Goal: Navigation & Orientation: Find specific page/section

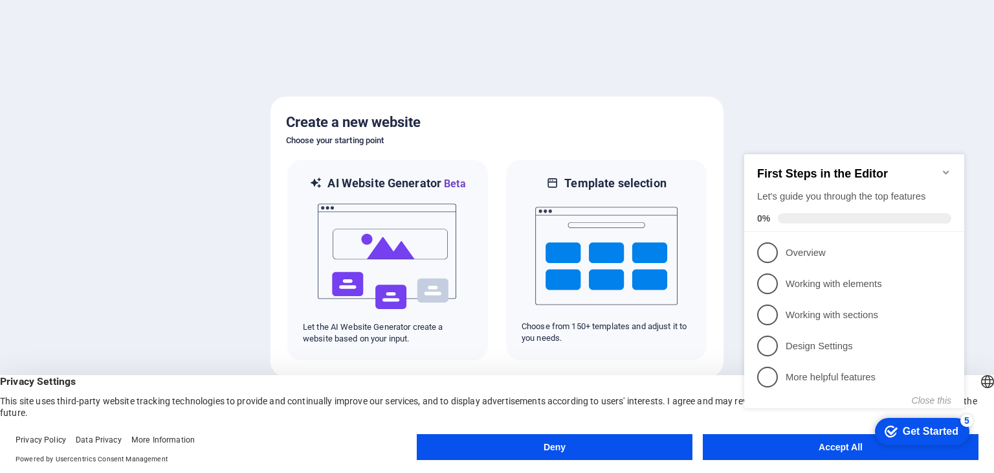
click at [819, 449] on appcues-checklist "Contextual help checklist present on screen" at bounding box center [857, 294] width 236 height 318
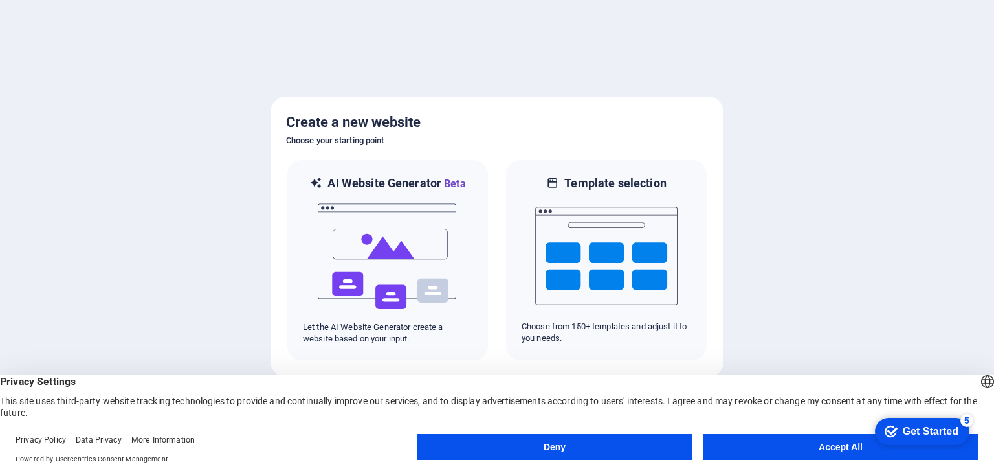
click at [836, 450] on button "Accept All" at bounding box center [841, 447] width 276 height 26
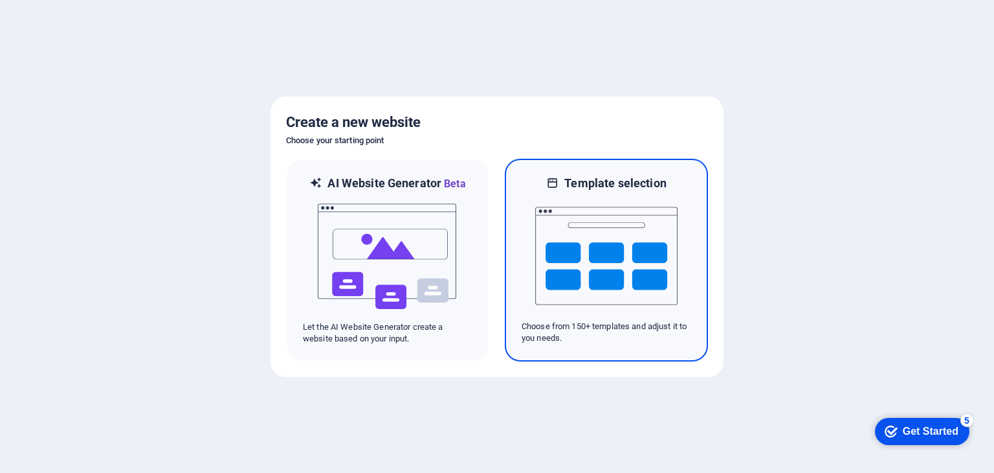
click at [598, 278] on img at bounding box center [606, 255] width 142 height 129
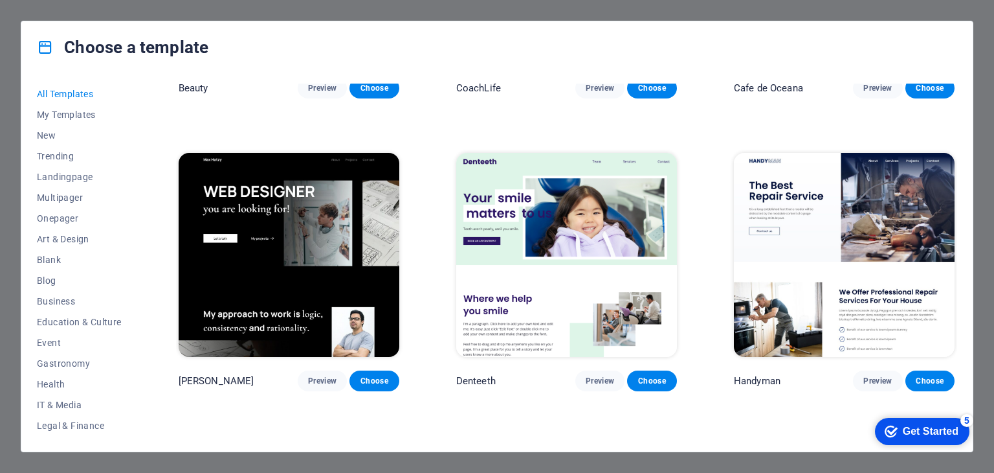
scroll to position [4531, 0]
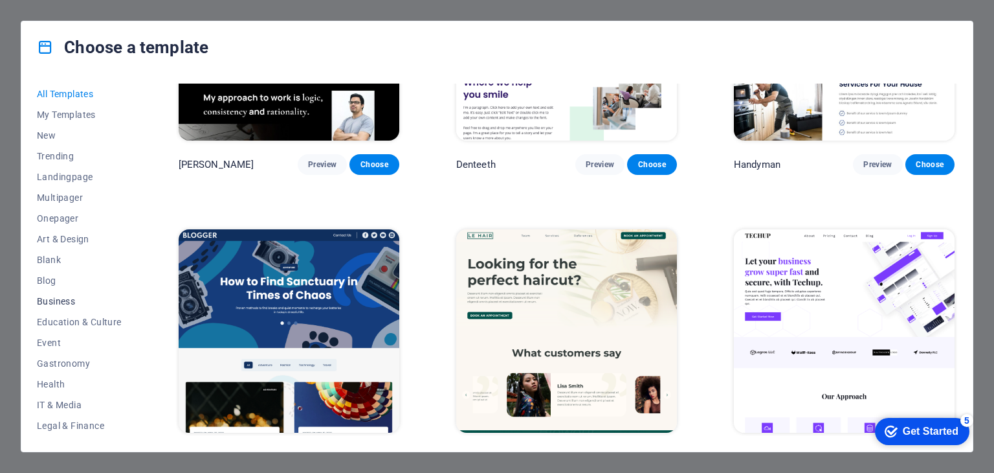
click at [63, 299] on span "Business" at bounding box center [79, 301] width 85 height 10
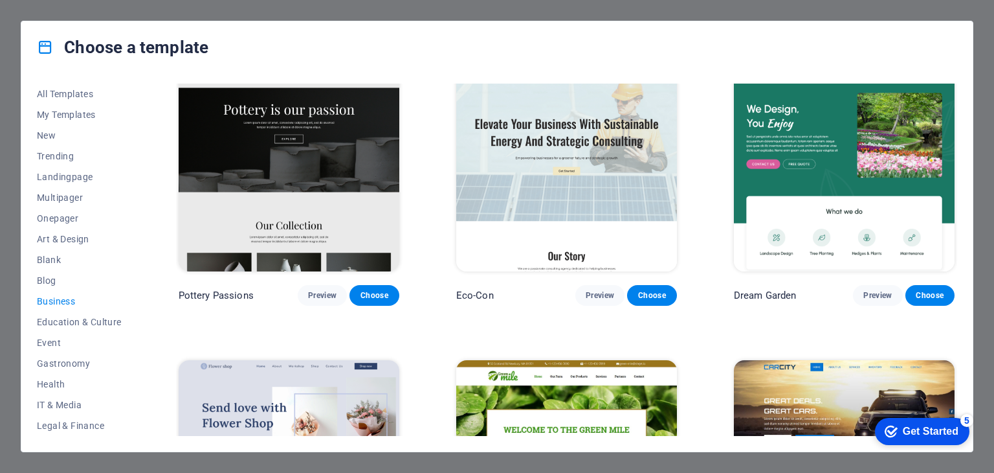
scroll to position [0, 0]
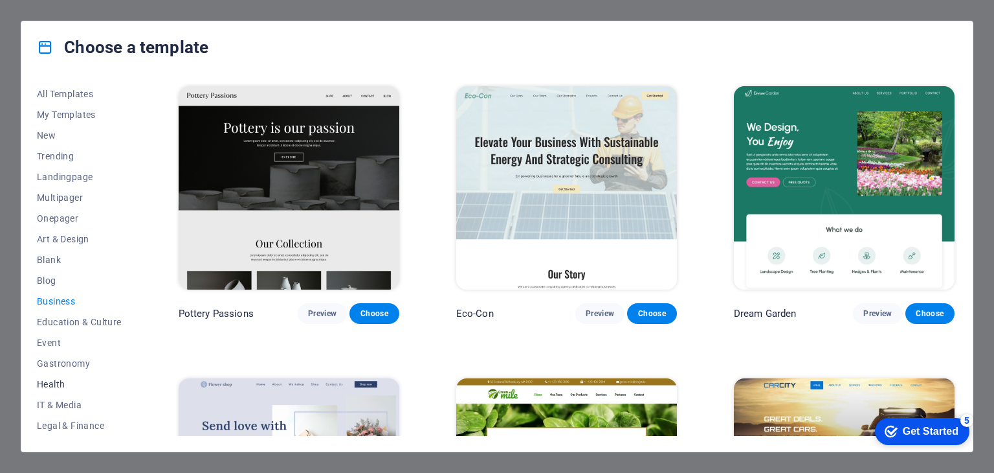
click at [49, 384] on span "Health" at bounding box center [79, 384] width 85 height 10
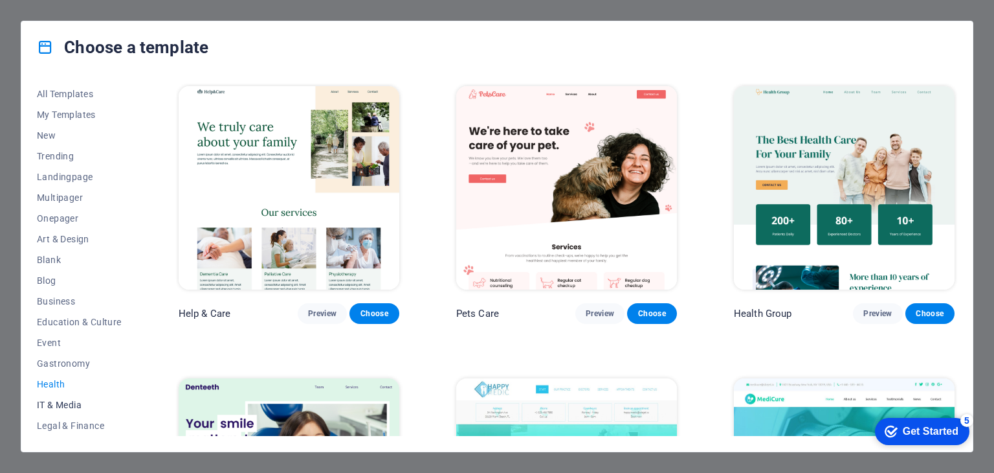
click at [49, 399] on span "IT & Media" at bounding box center [79, 404] width 85 height 10
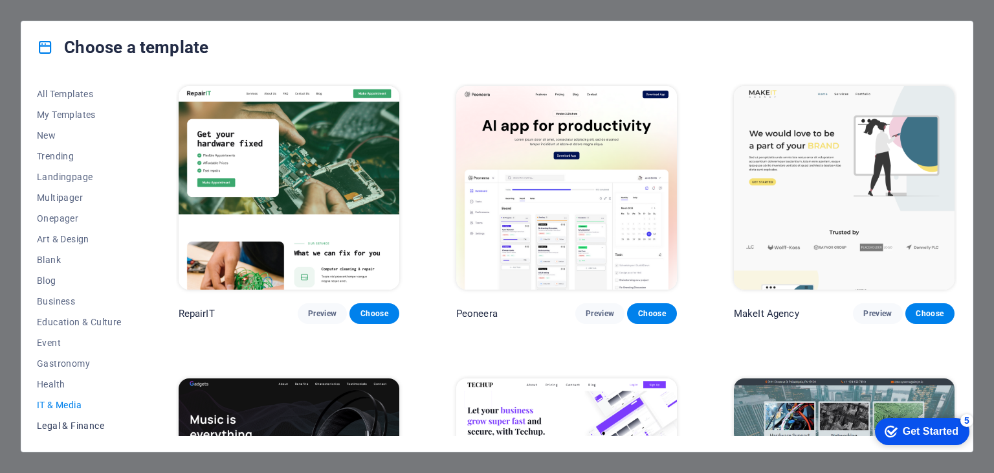
click at [60, 420] on span "Legal & Finance" at bounding box center [79, 425] width 85 height 10
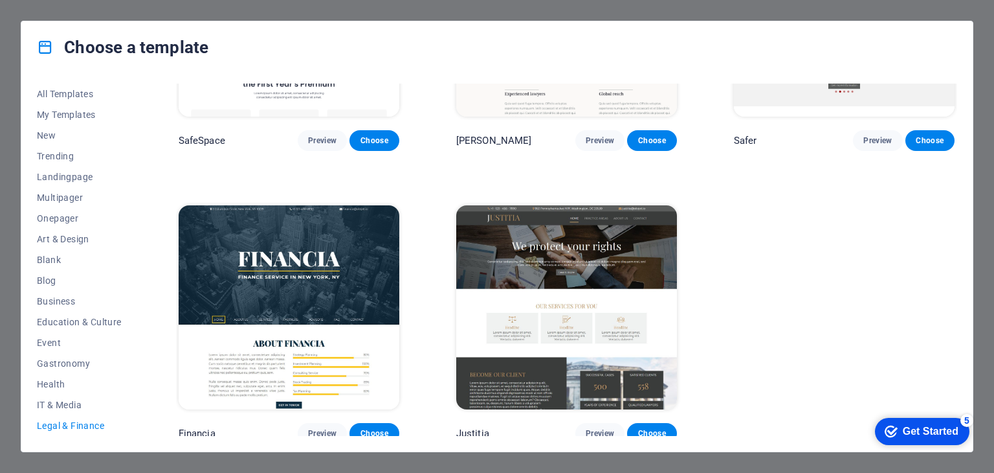
scroll to position [177, 0]
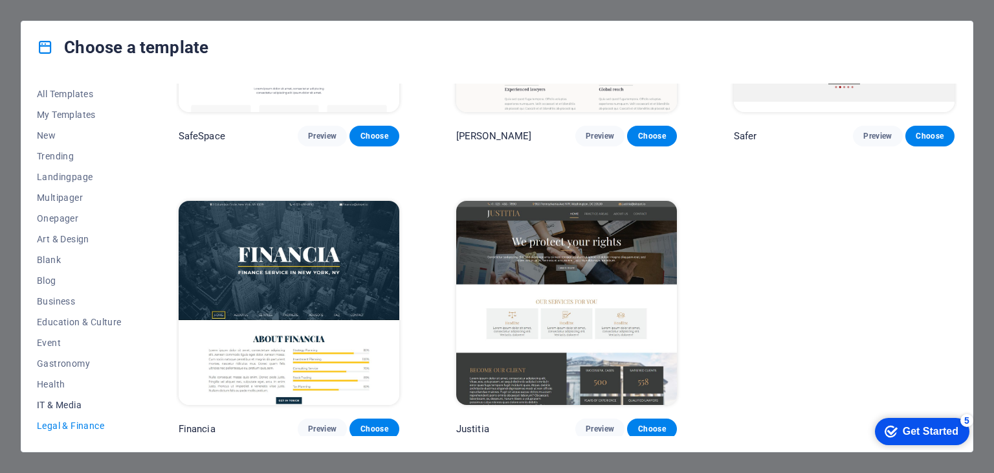
click at [49, 394] on button "IT & Media" at bounding box center [79, 404] width 85 height 21
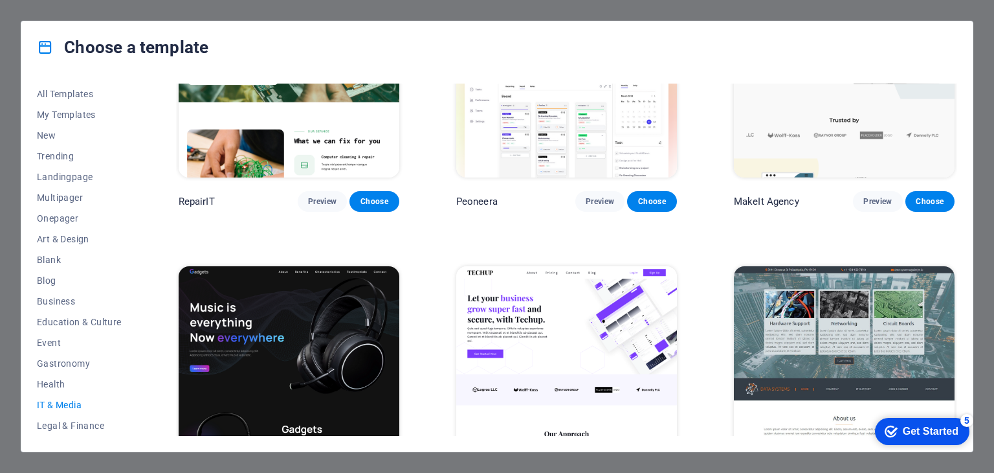
scroll to position [0, 0]
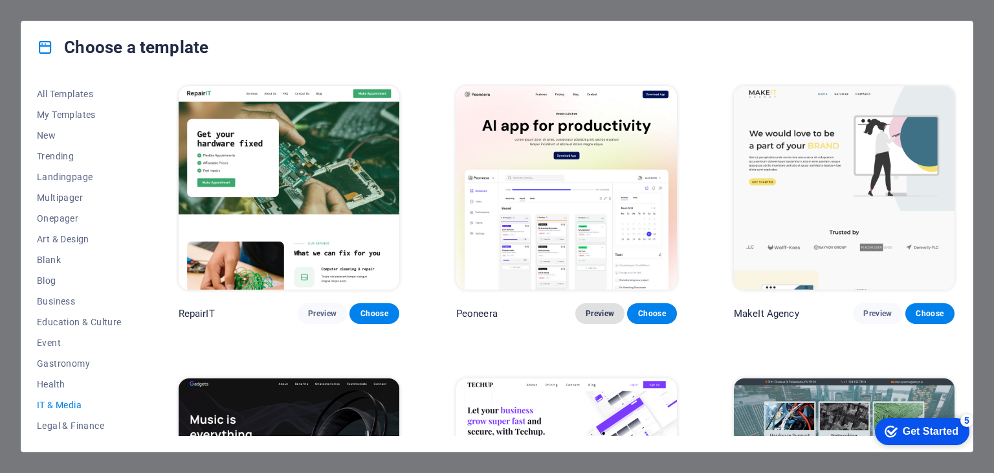
click at [609, 318] on button "Preview" at bounding box center [599, 313] width 49 height 21
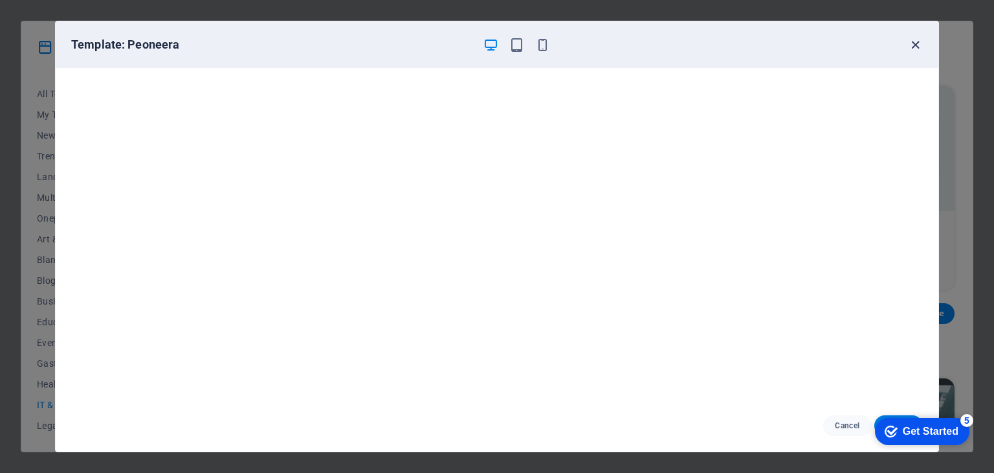
click at [917, 47] on icon "button" at bounding box center [915, 45] width 15 height 15
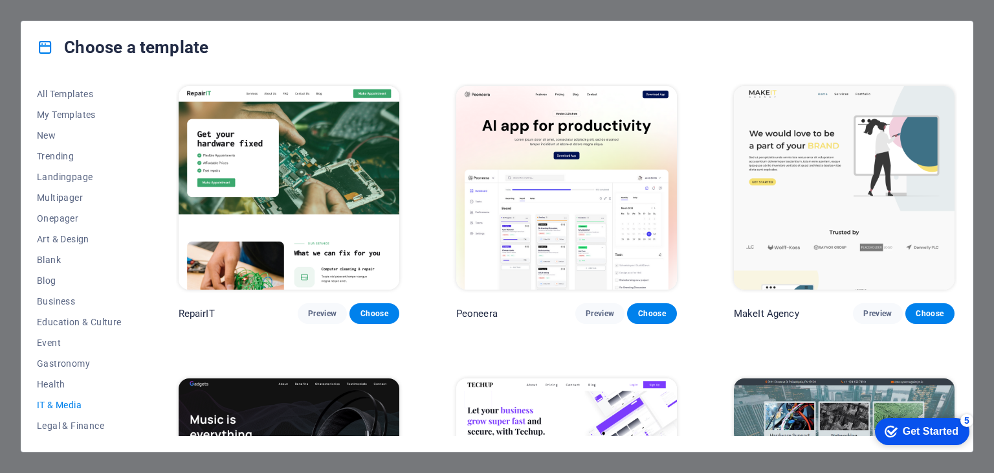
click at [36, 14] on div "Choose a template All Templates My Templates New Trending Landingpage Multipage…" at bounding box center [497, 236] width 994 height 473
click at [18, 14] on div "Choose a template All Templates My Templates New Trending Landingpage Multipage…" at bounding box center [497, 236] width 994 height 473
